Goal: Task Accomplishment & Management: Use online tool/utility

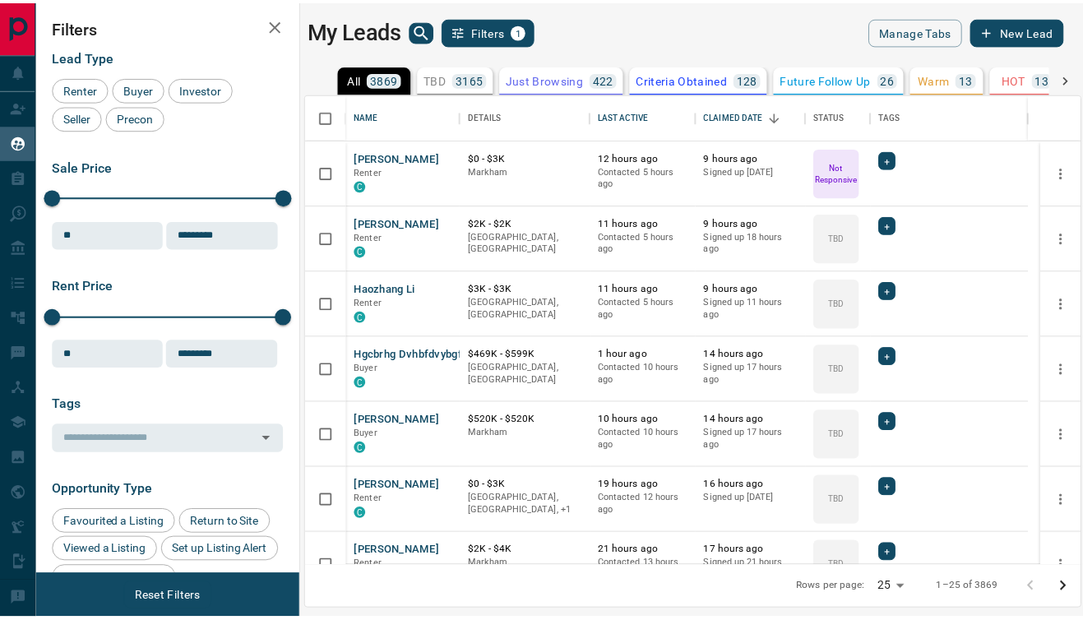
scroll to position [461, 772]
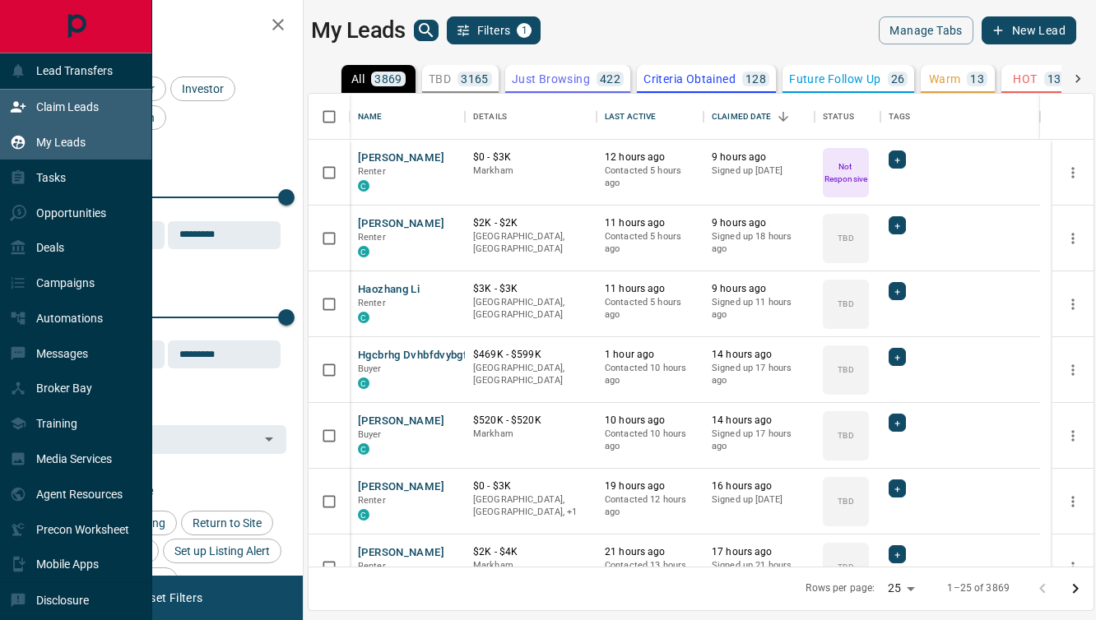
click at [45, 103] on p "Claim Leads" at bounding box center [67, 106] width 63 height 13
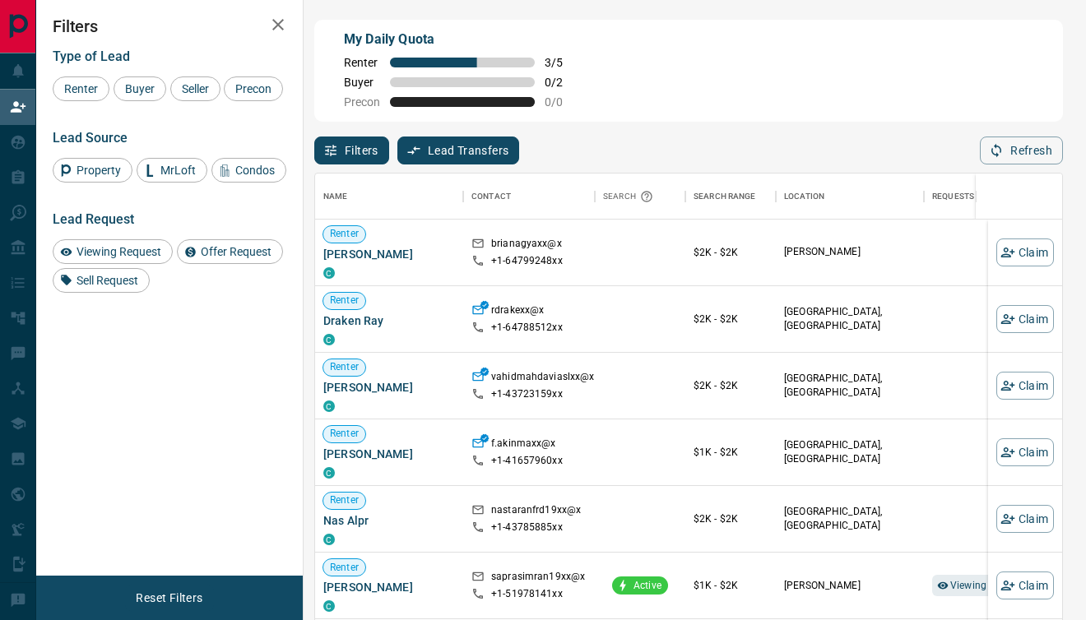
scroll to position [457, 734]
click at [1004, 252] on button "Claim" at bounding box center [1025, 253] width 58 height 28
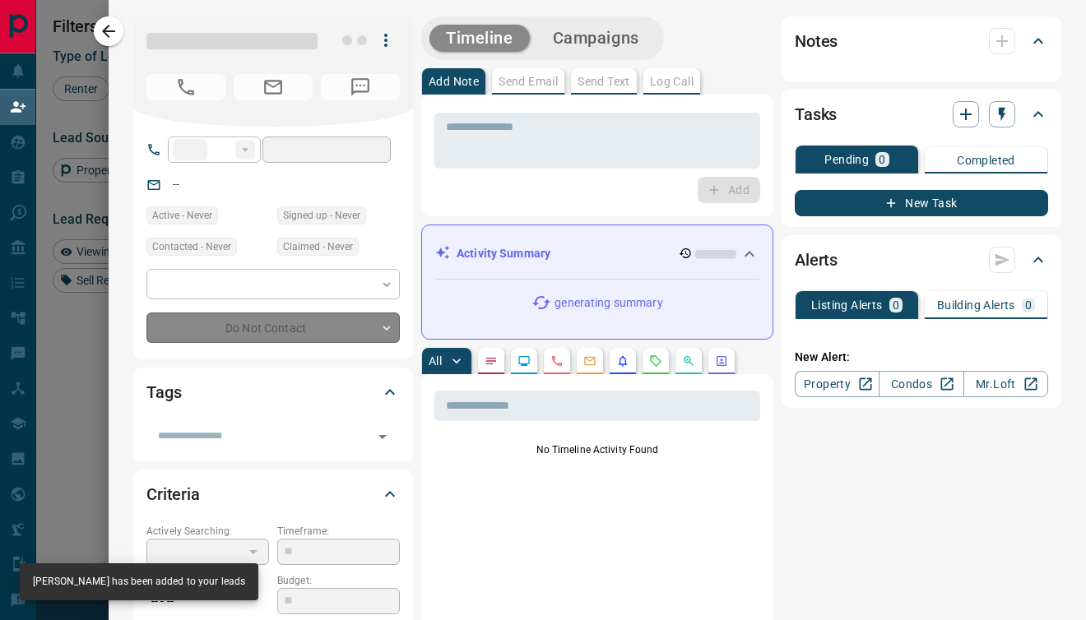
type input "**"
type input "**********"
type input "**"
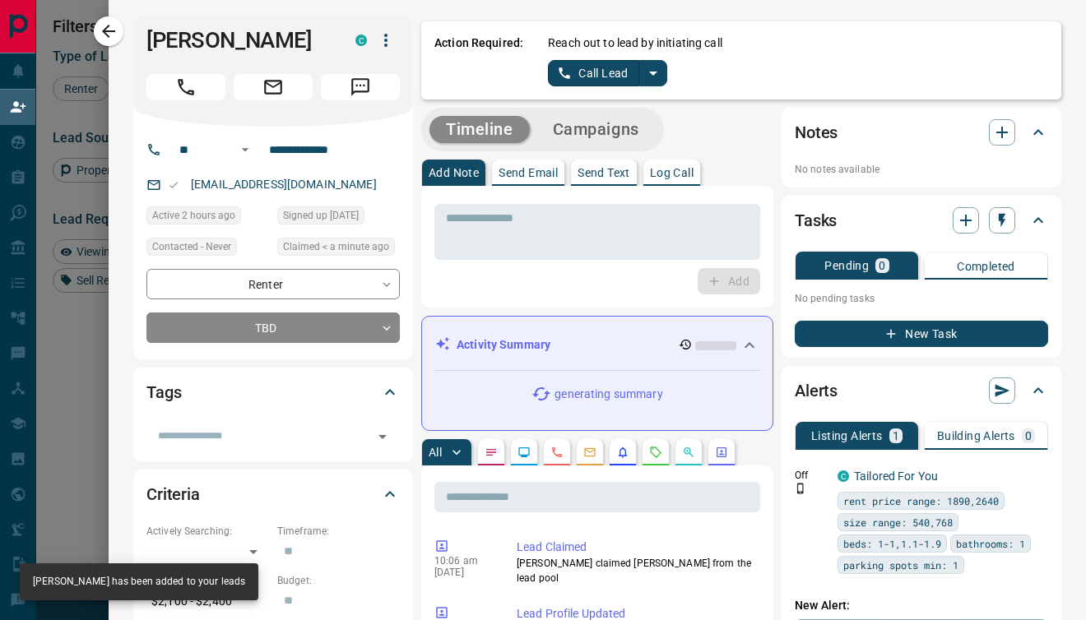
click at [645, 71] on icon "split button" at bounding box center [653, 73] width 20 height 20
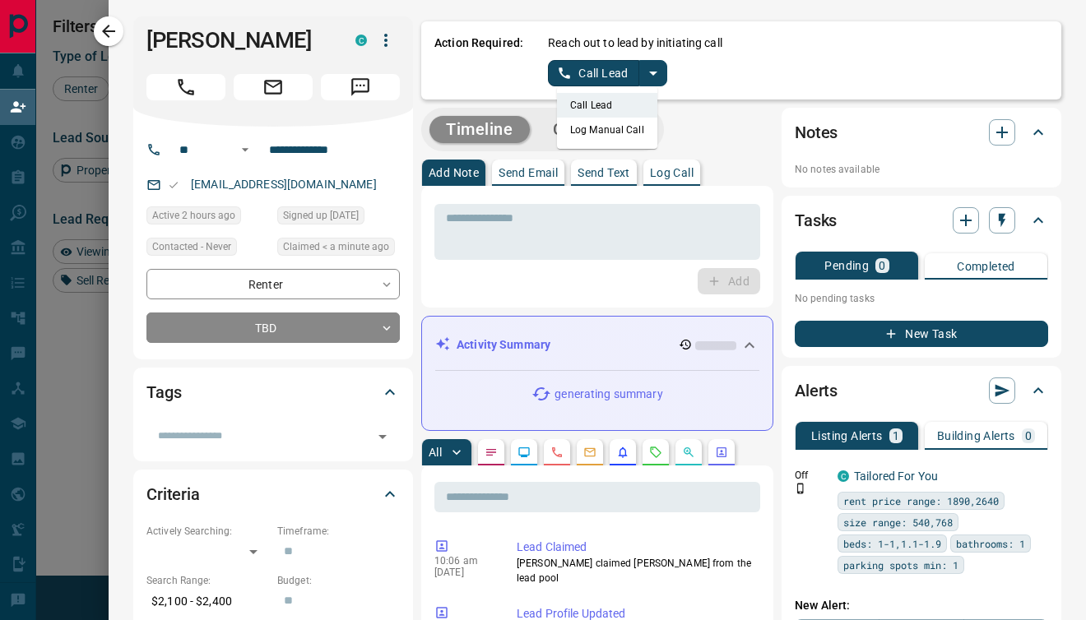
click at [581, 127] on li "Log Manual Call" at bounding box center [607, 130] width 100 height 25
click at [551, 80] on button "Log Manual Call" at bounding box center [602, 73] width 109 height 26
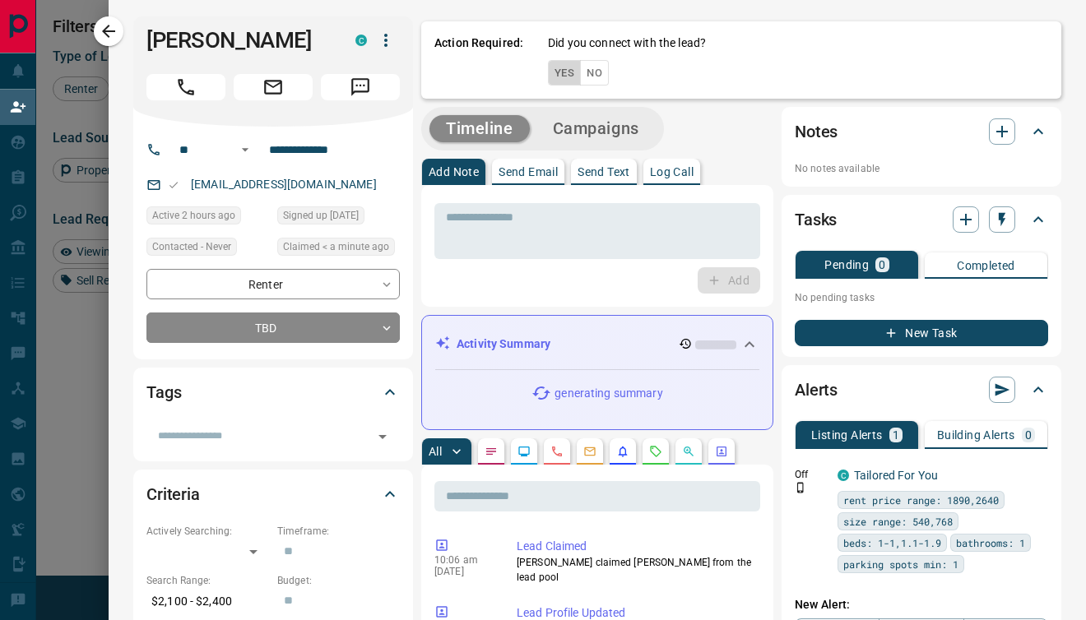
click at [551, 79] on button "Yes" at bounding box center [564, 72] width 33 height 25
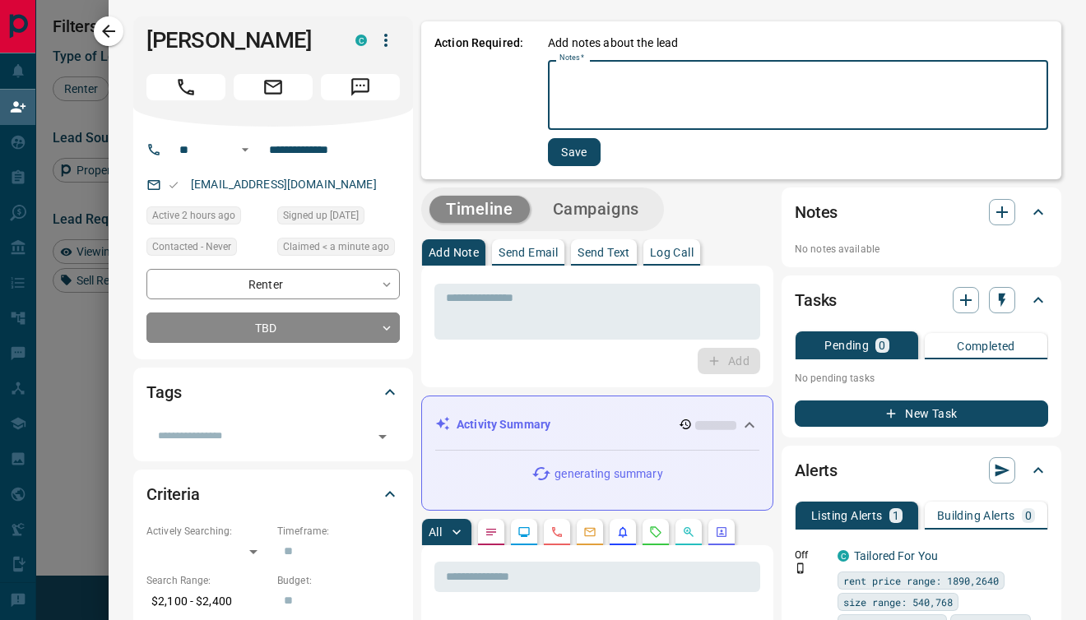
click at [559, 81] on textarea "Notes   *" at bounding box center [797, 95] width 477 height 56
type textarea "*"
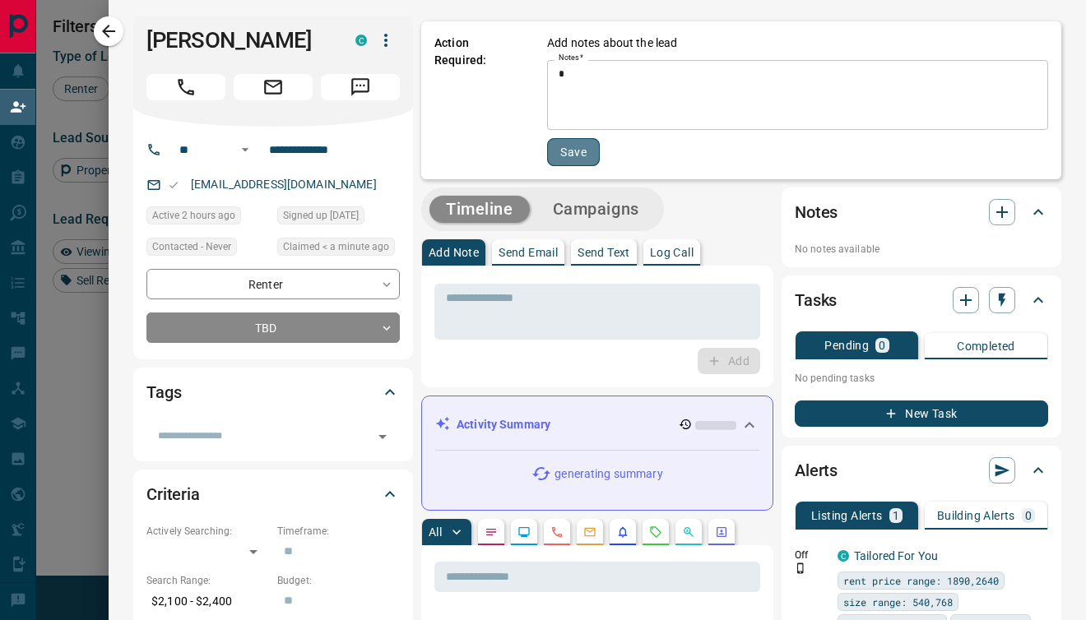
click at [554, 148] on button "Save" at bounding box center [573, 152] width 53 height 28
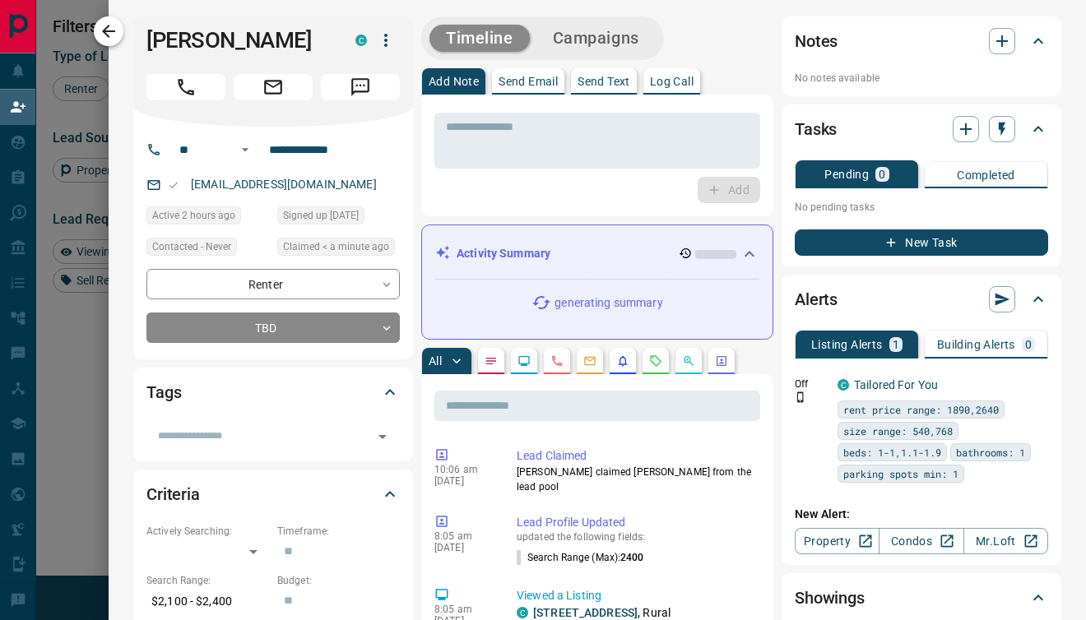
click at [109, 35] on icon "button" at bounding box center [108, 31] width 13 height 13
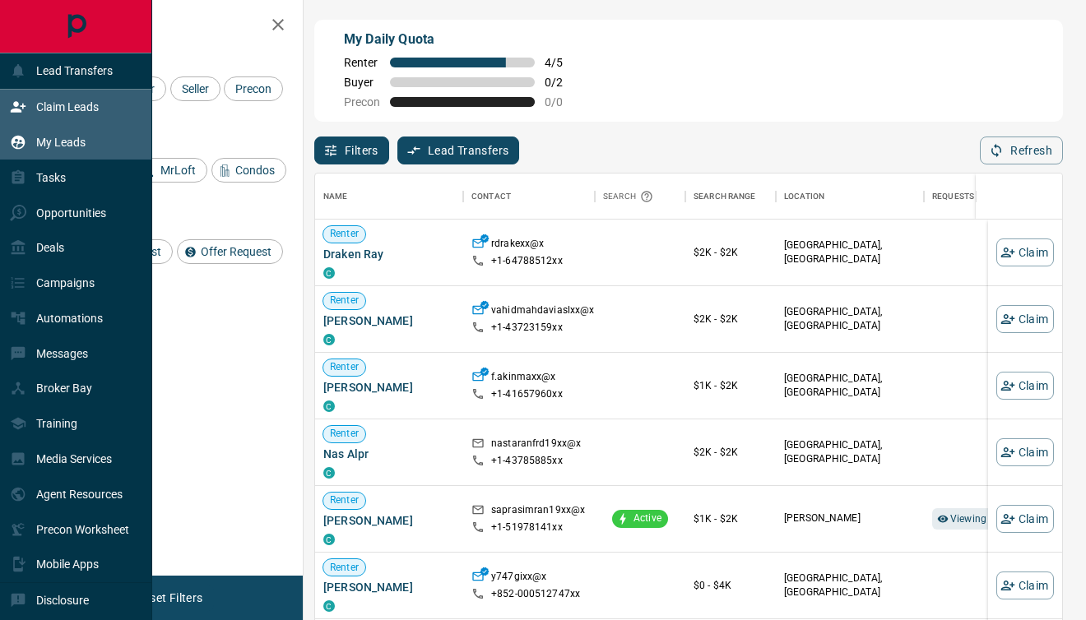
click at [58, 141] on p "My Leads" at bounding box center [60, 142] width 49 height 13
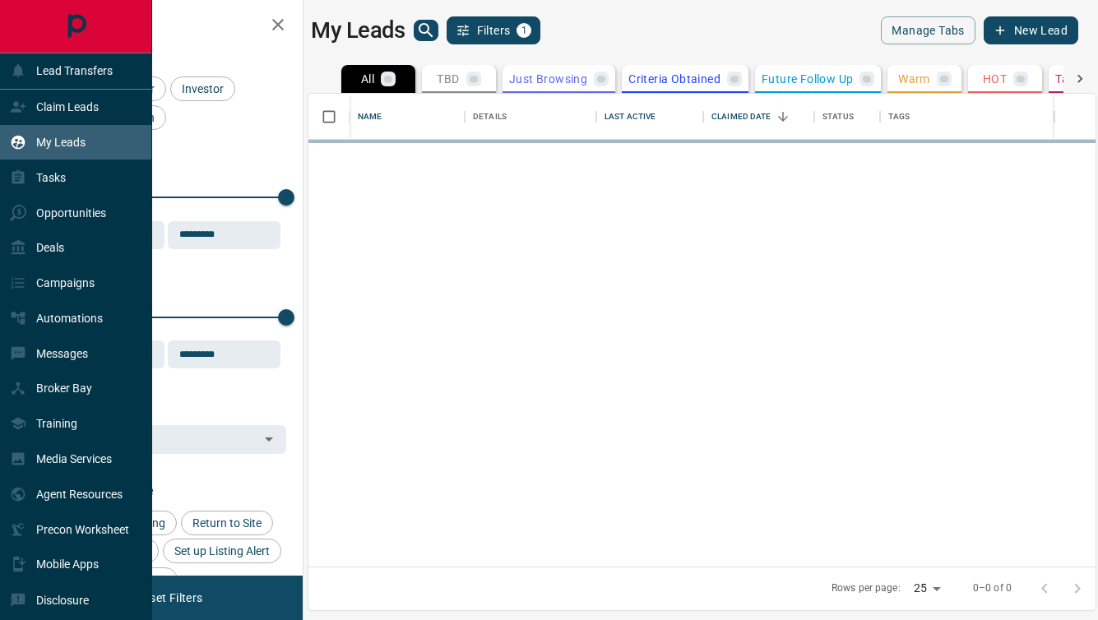
scroll to position [461, 775]
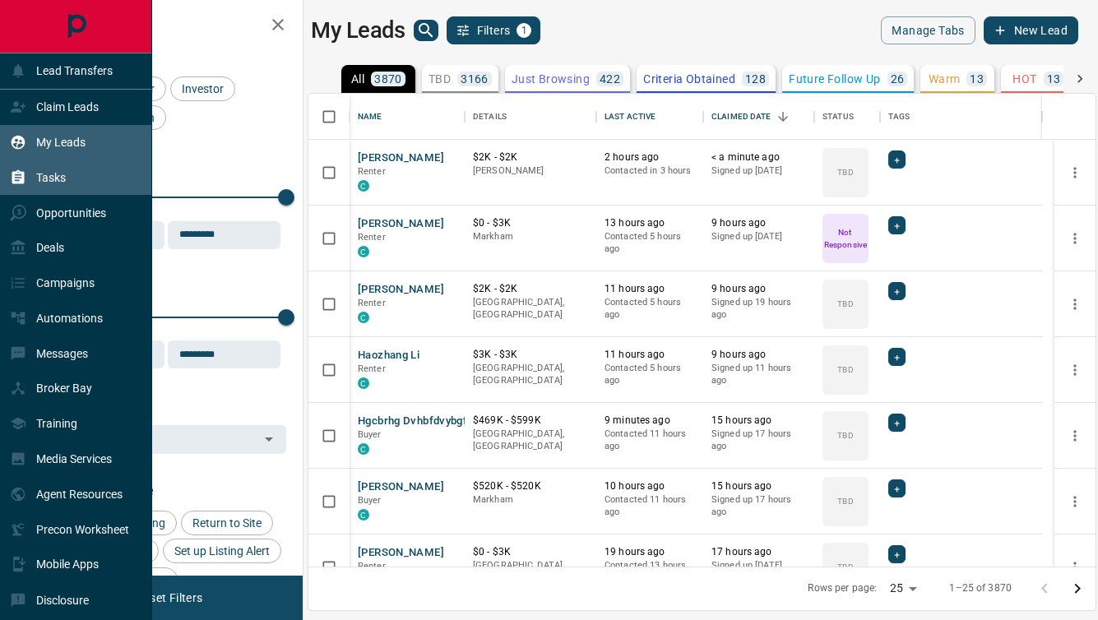
click at [58, 185] on div "Tasks" at bounding box center [38, 177] width 56 height 27
